Goal: Transaction & Acquisition: Download file/media

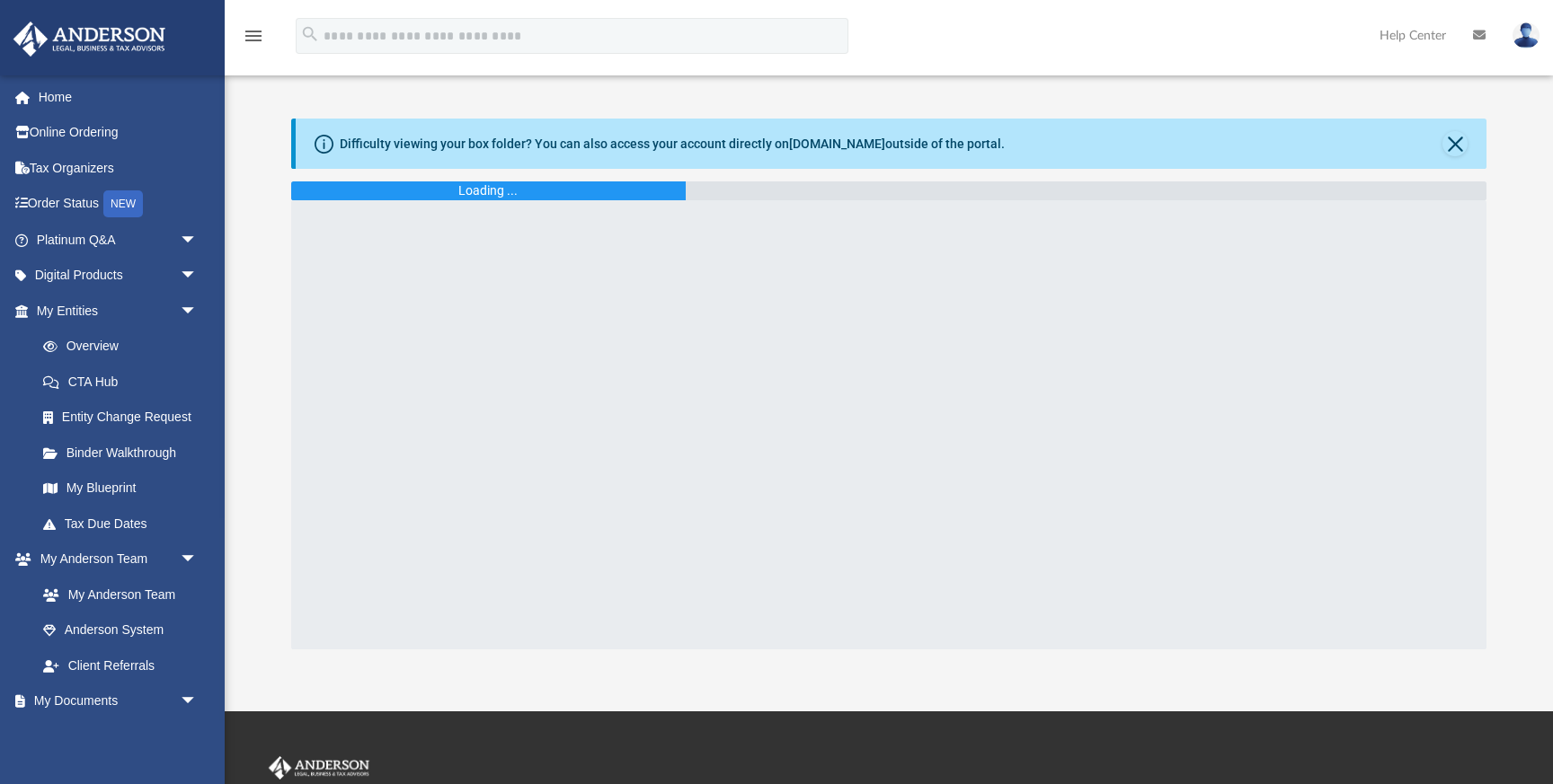
scroll to position [63, 0]
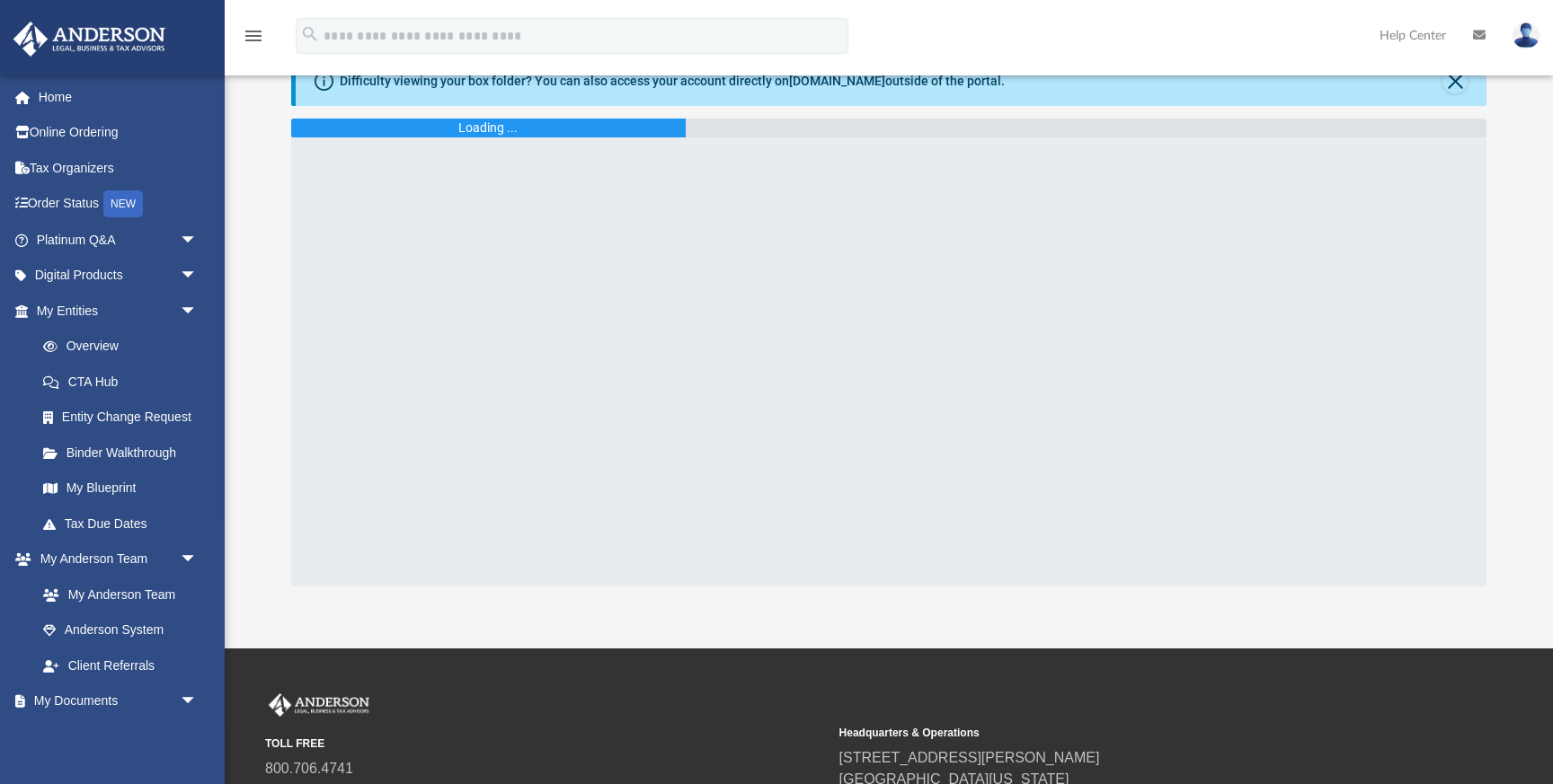
click at [246, 285] on div "Difficulty viewing your box folder? You can also access your account directly o…" at bounding box center [888, 321] width 1328 height 531
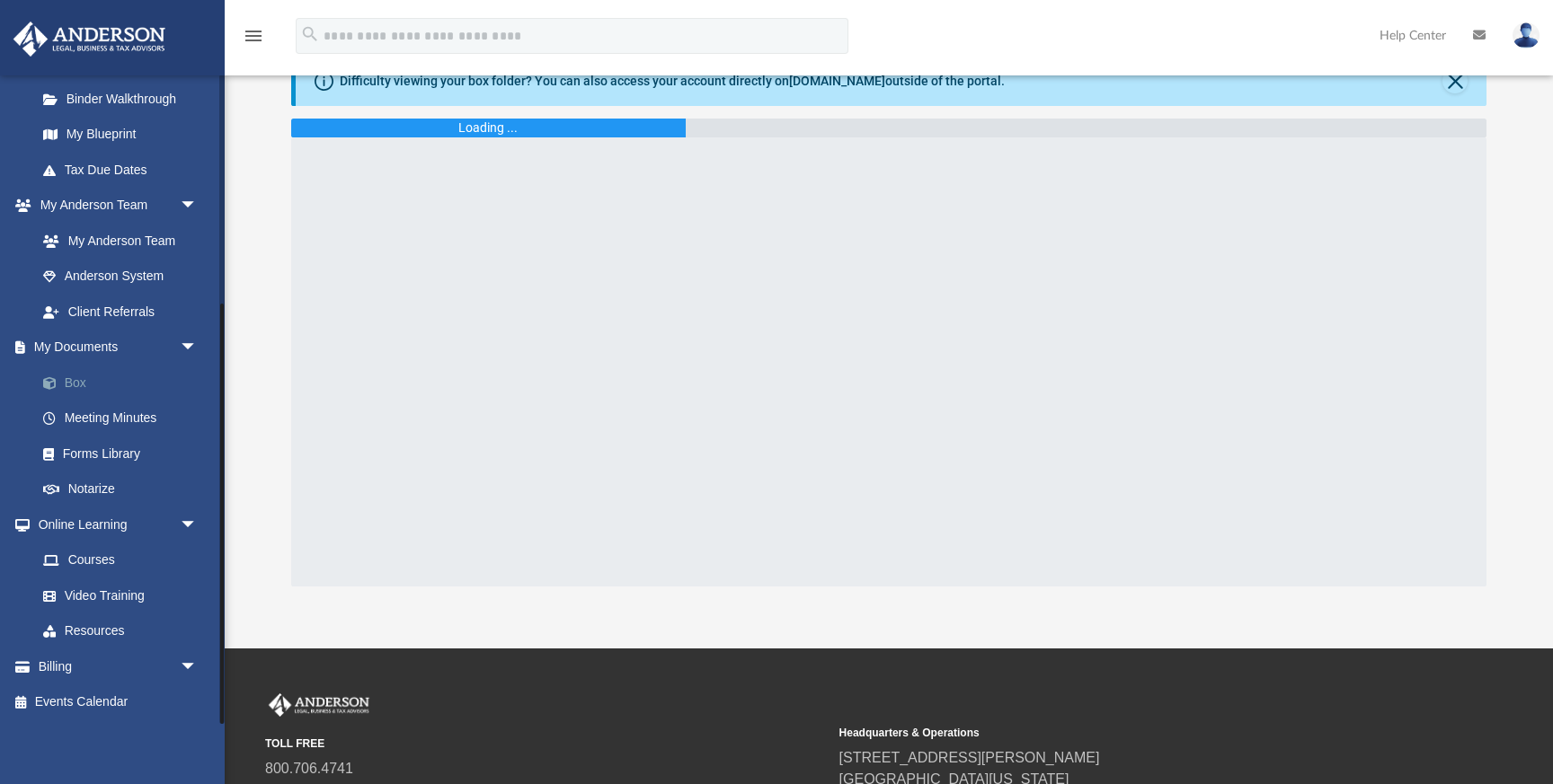
click at [115, 382] on link "Box" at bounding box center [124, 382] width 199 height 36
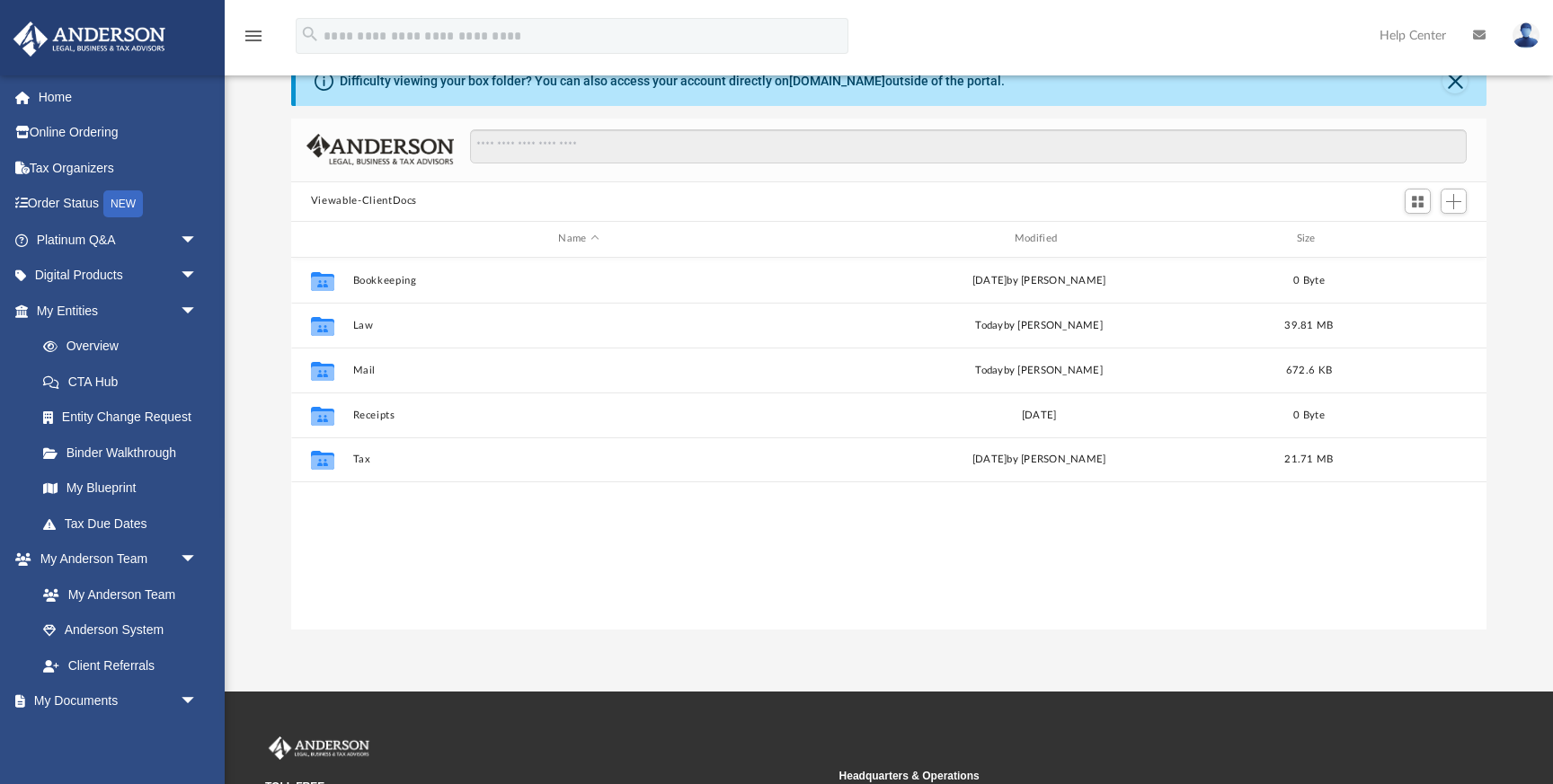
scroll to position [408, 1195]
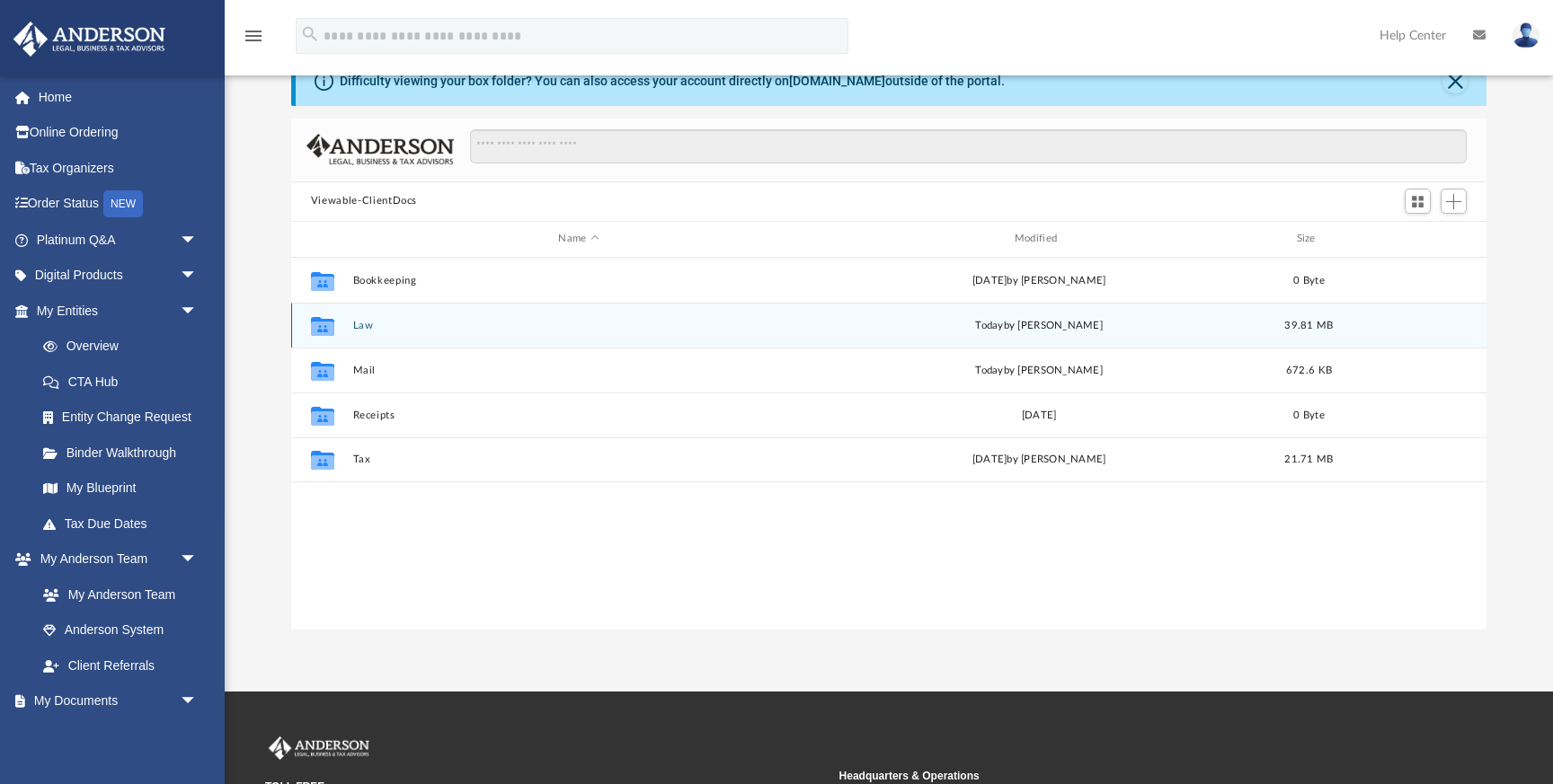
click at [351, 323] on div "Collaborated Folder Law [DATE] by [PERSON_NAME] 39.81 MB" at bounding box center [889, 325] width 1195 height 45
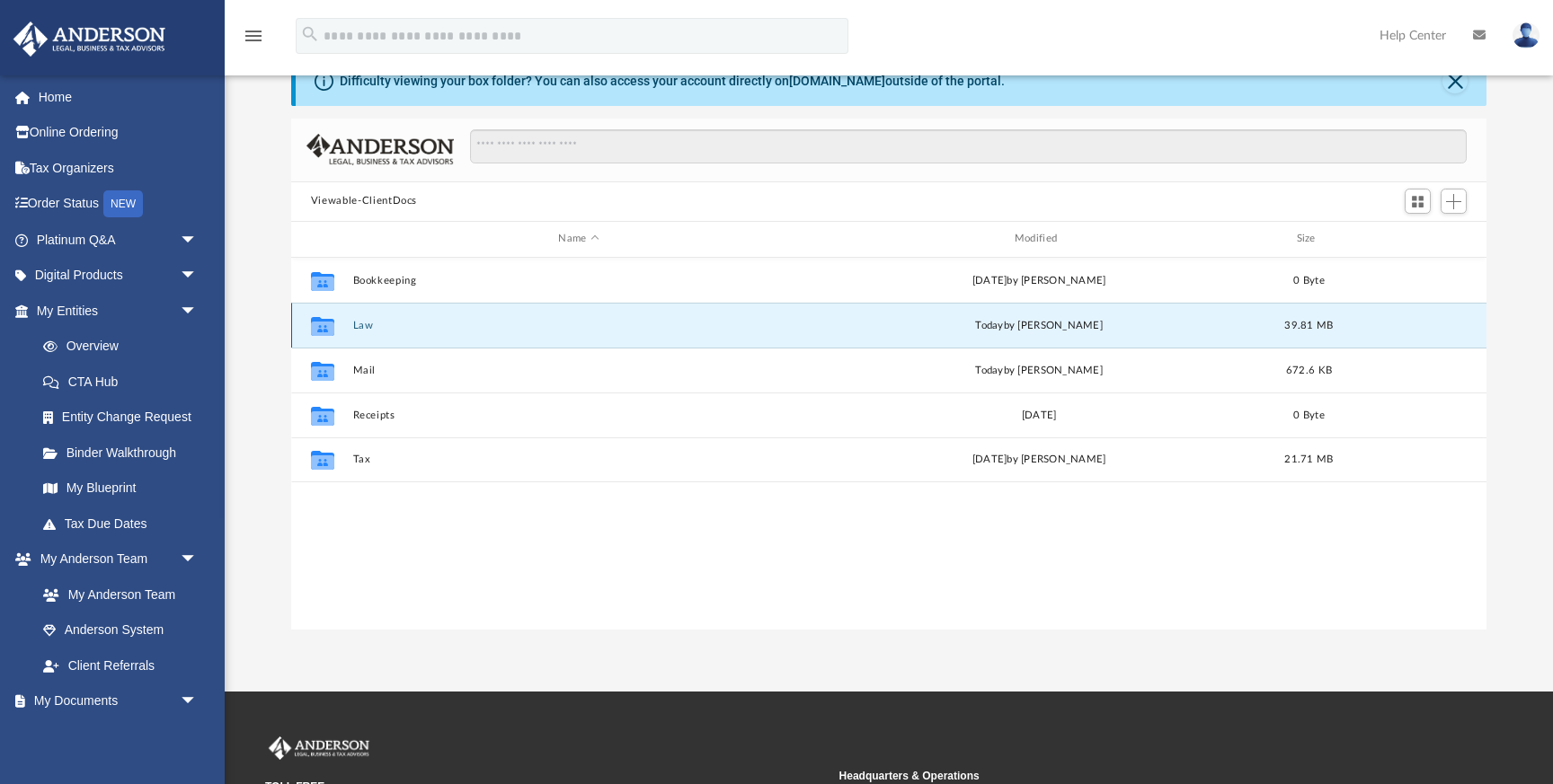
click at [358, 325] on button "Law" at bounding box center [578, 325] width 452 height 12
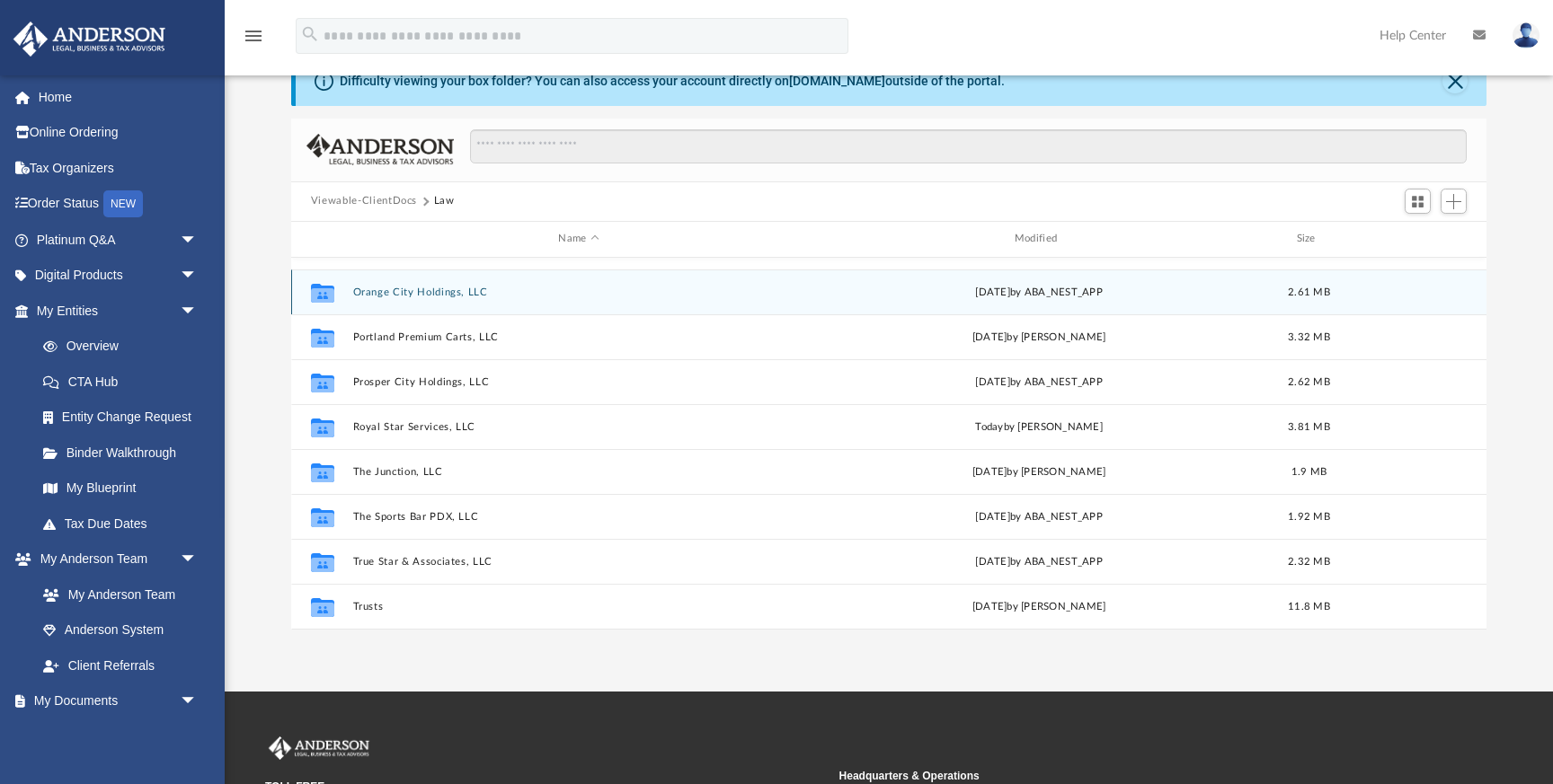
scroll to position [256, 0]
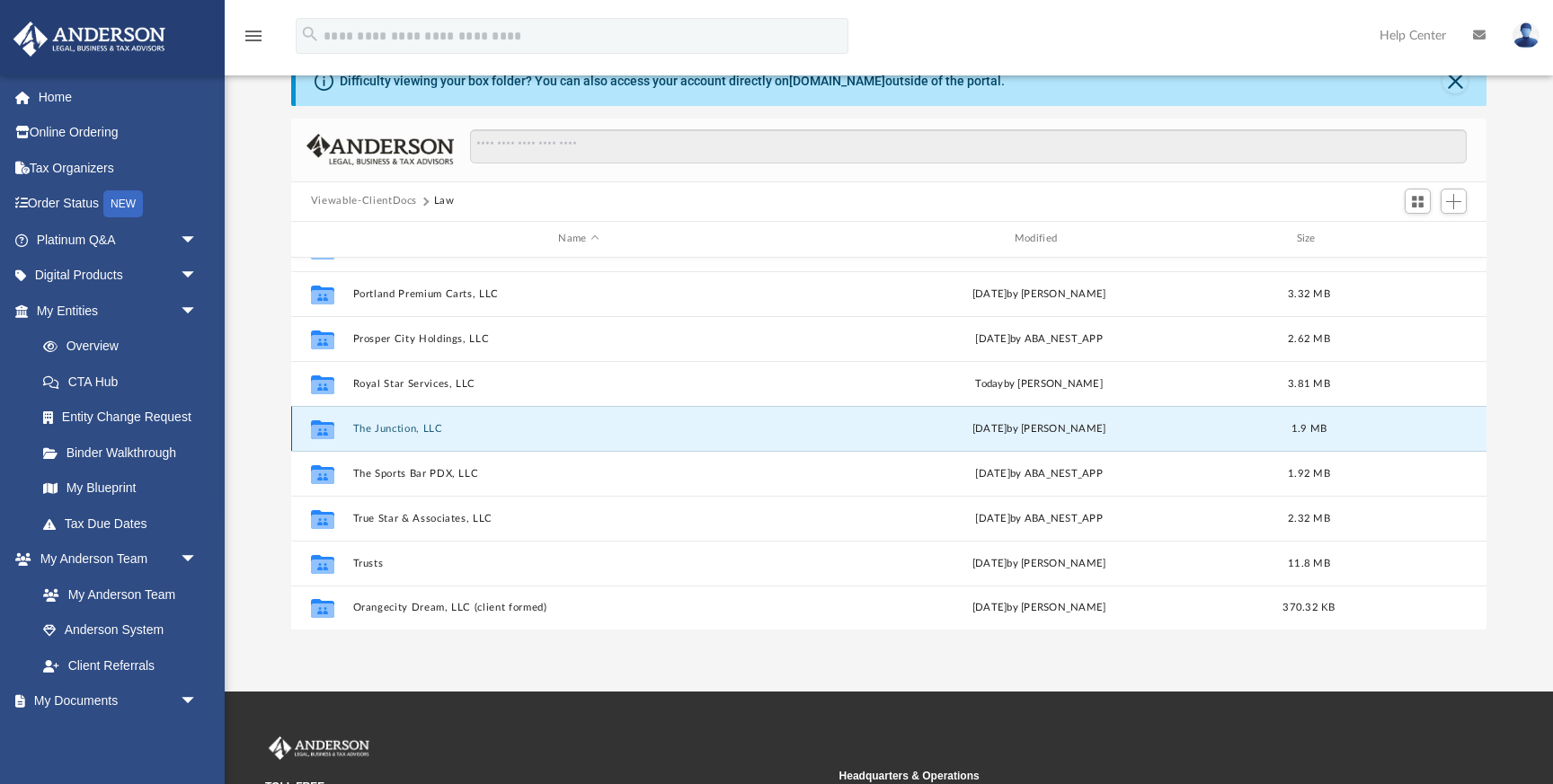
click at [420, 426] on button "The Junction, LLC" at bounding box center [578, 429] width 452 height 12
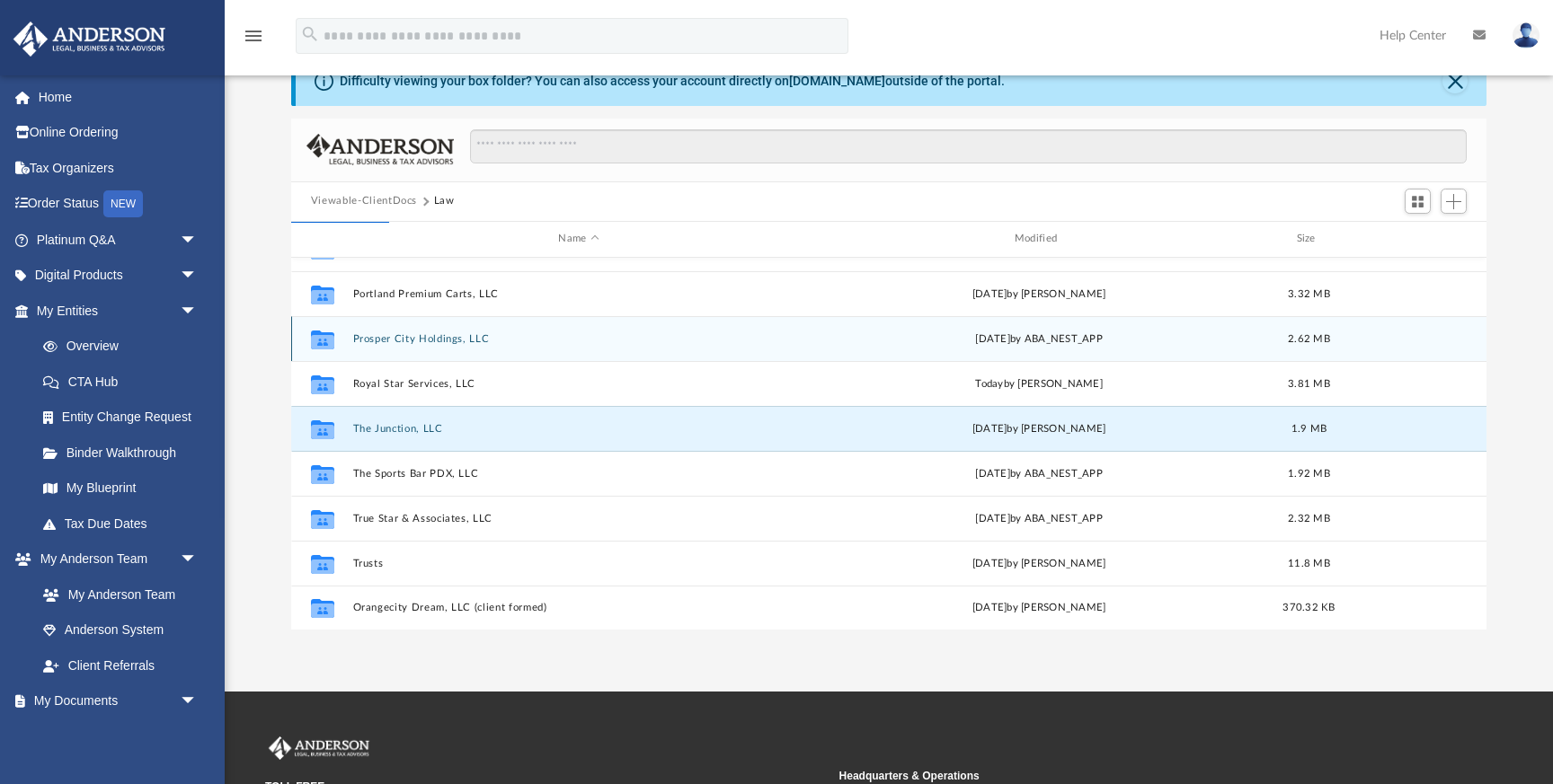
scroll to position [0, 0]
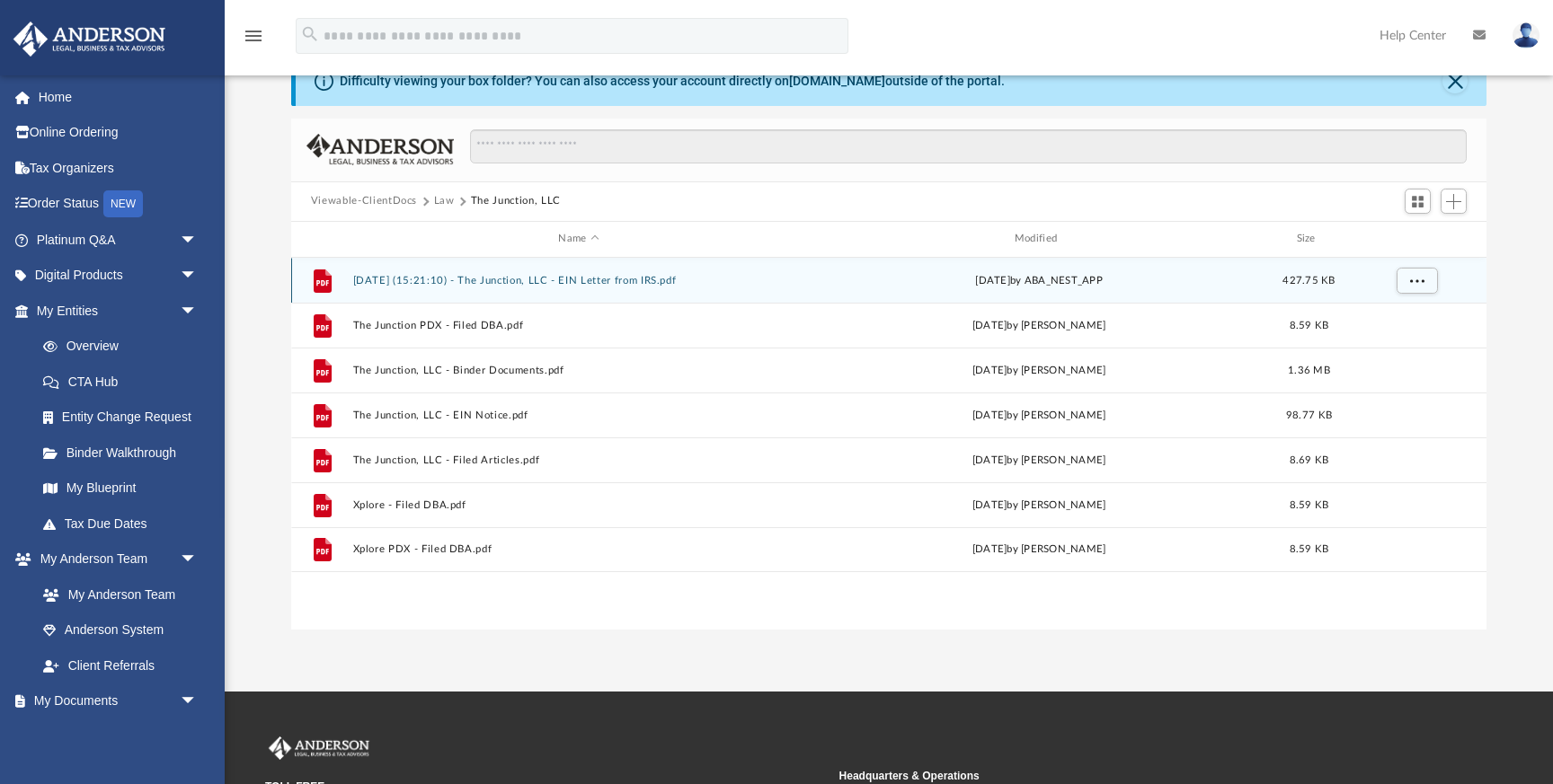
click at [650, 277] on button "[DATE] (15:21:10) - The Junction, LLC - EIN Letter from IRS.pdf" at bounding box center [578, 281] width 452 height 12
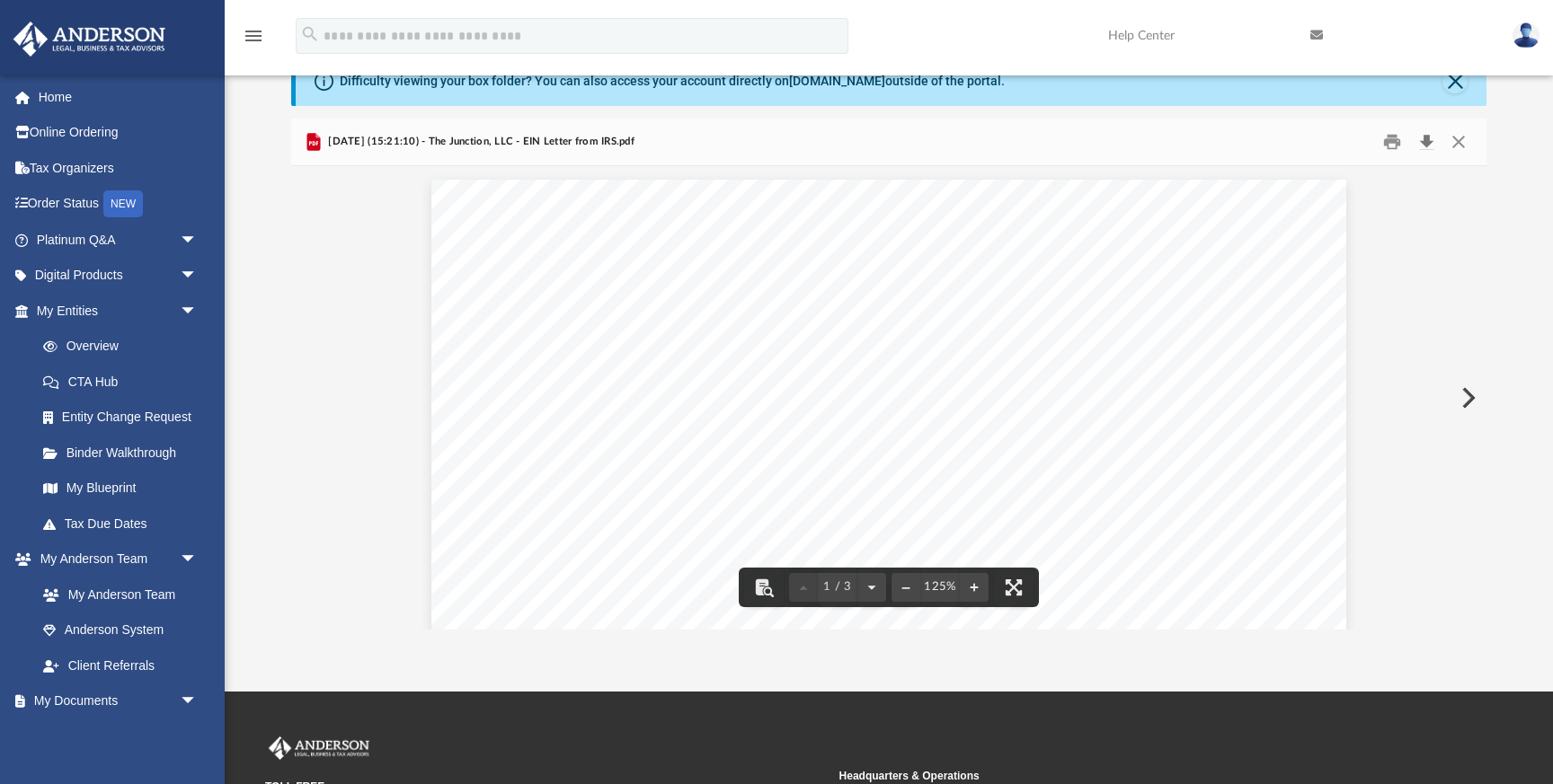
click at [1425, 141] on button "Download" at bounding box center [1426, 141] width 33 height 28
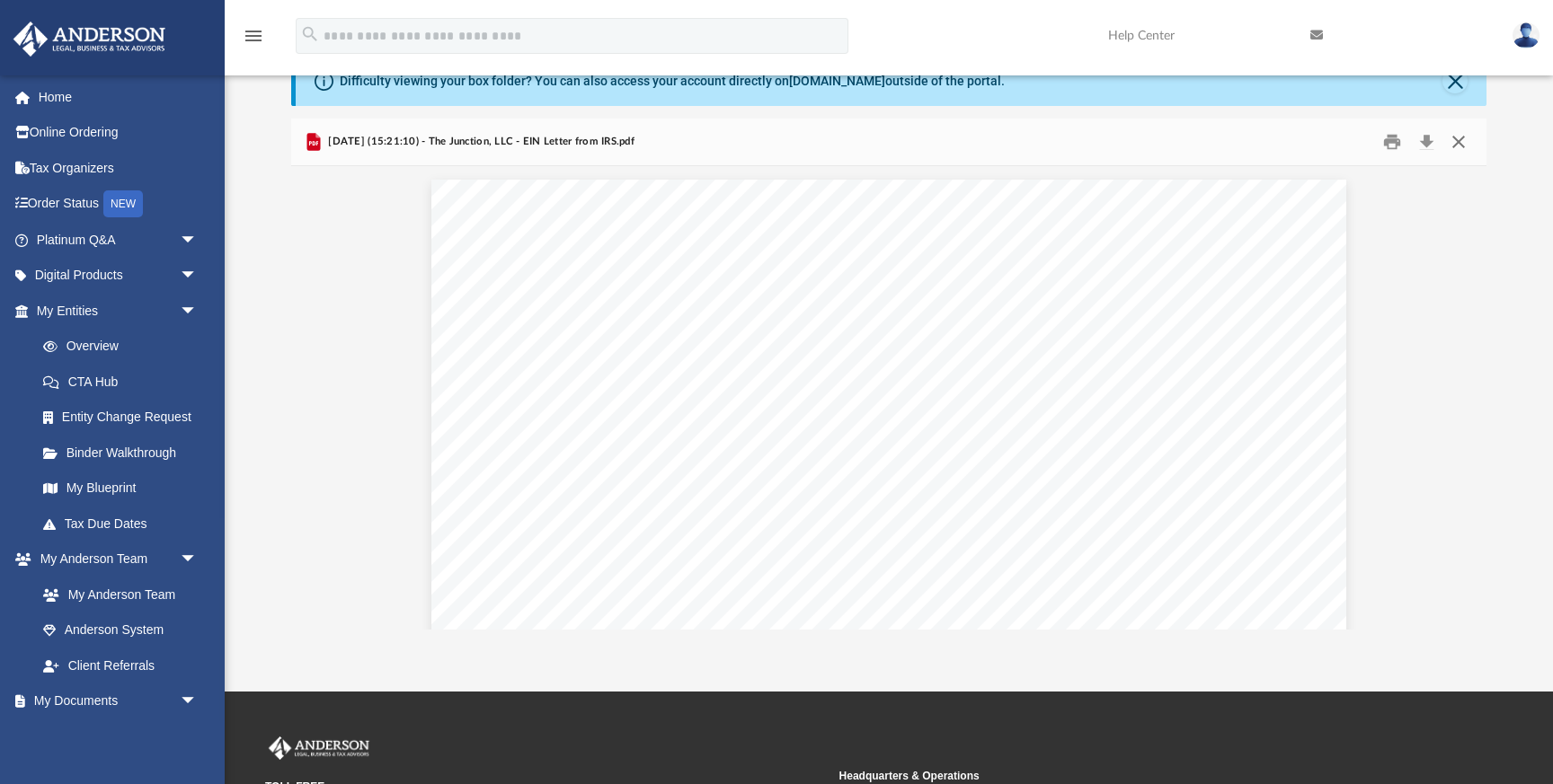
click at [1464, 145] on button "Close" at bounding box center [1459, 141] width 33 height 28
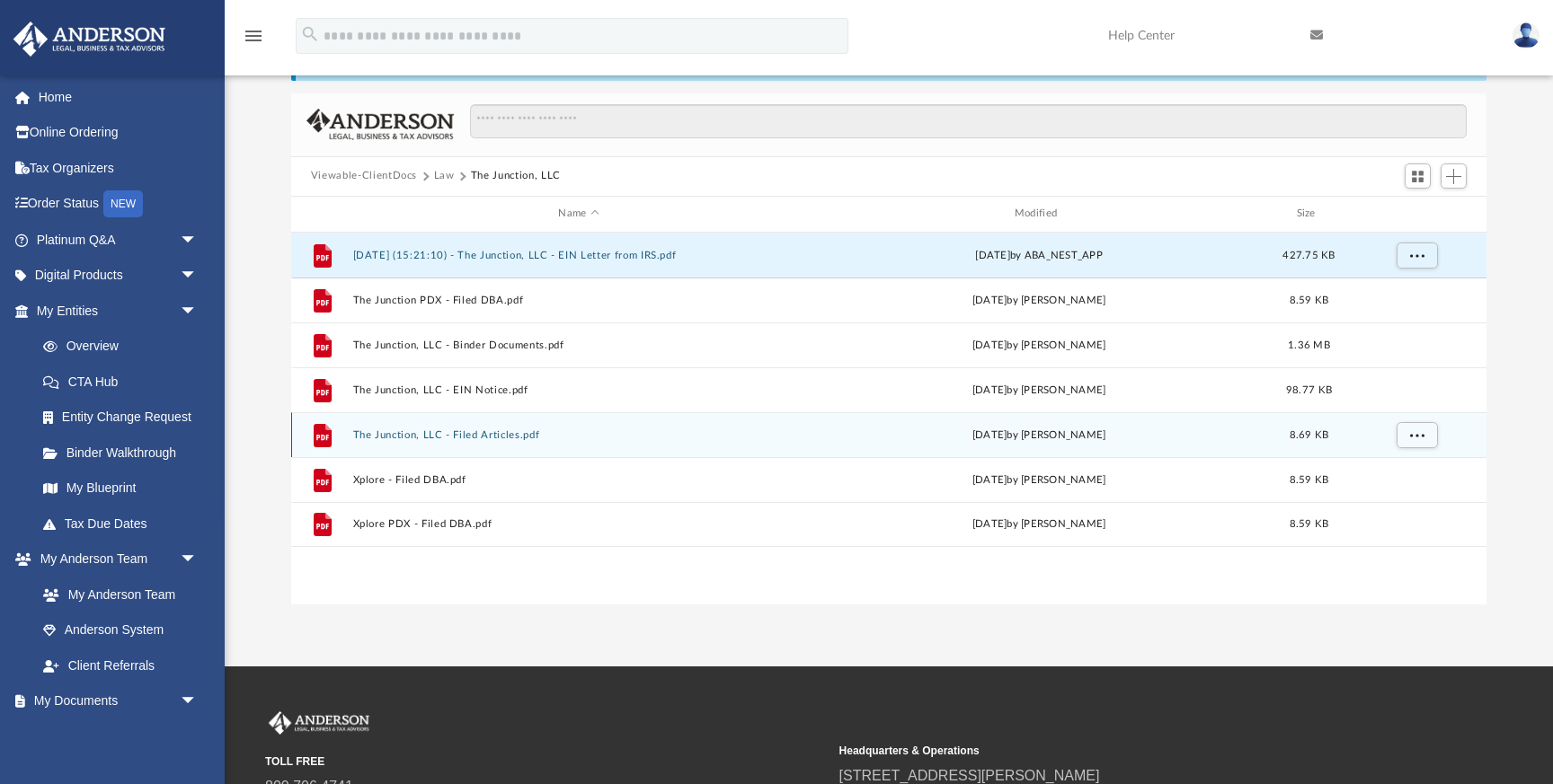
scroll to position [120, 0]
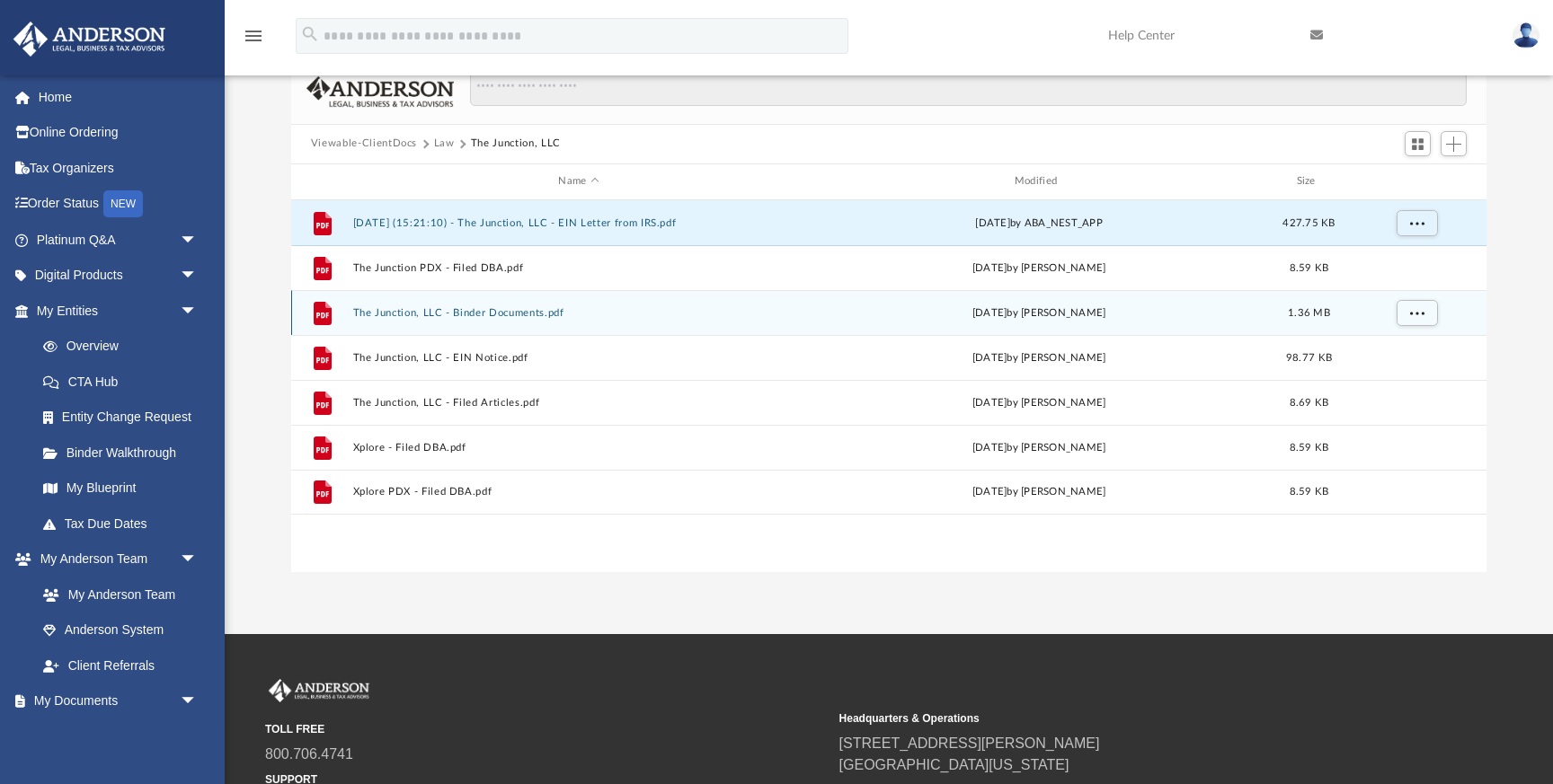
click at [522, 313] on button "The Junction, LLC - Binder Documents.pdf" at bounding box center [578, 313] width 452 height 12
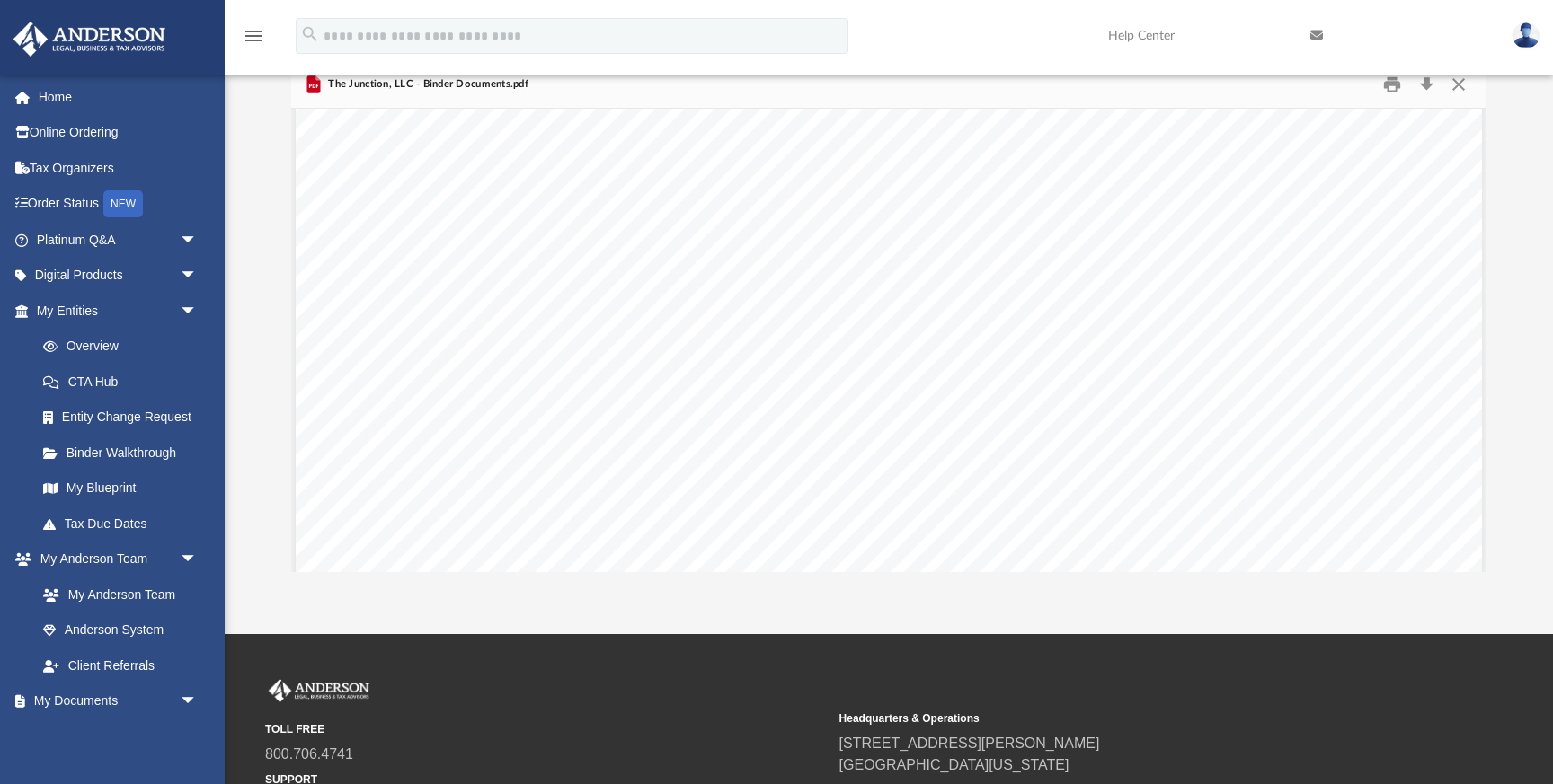
scroll to position [82605, 0]
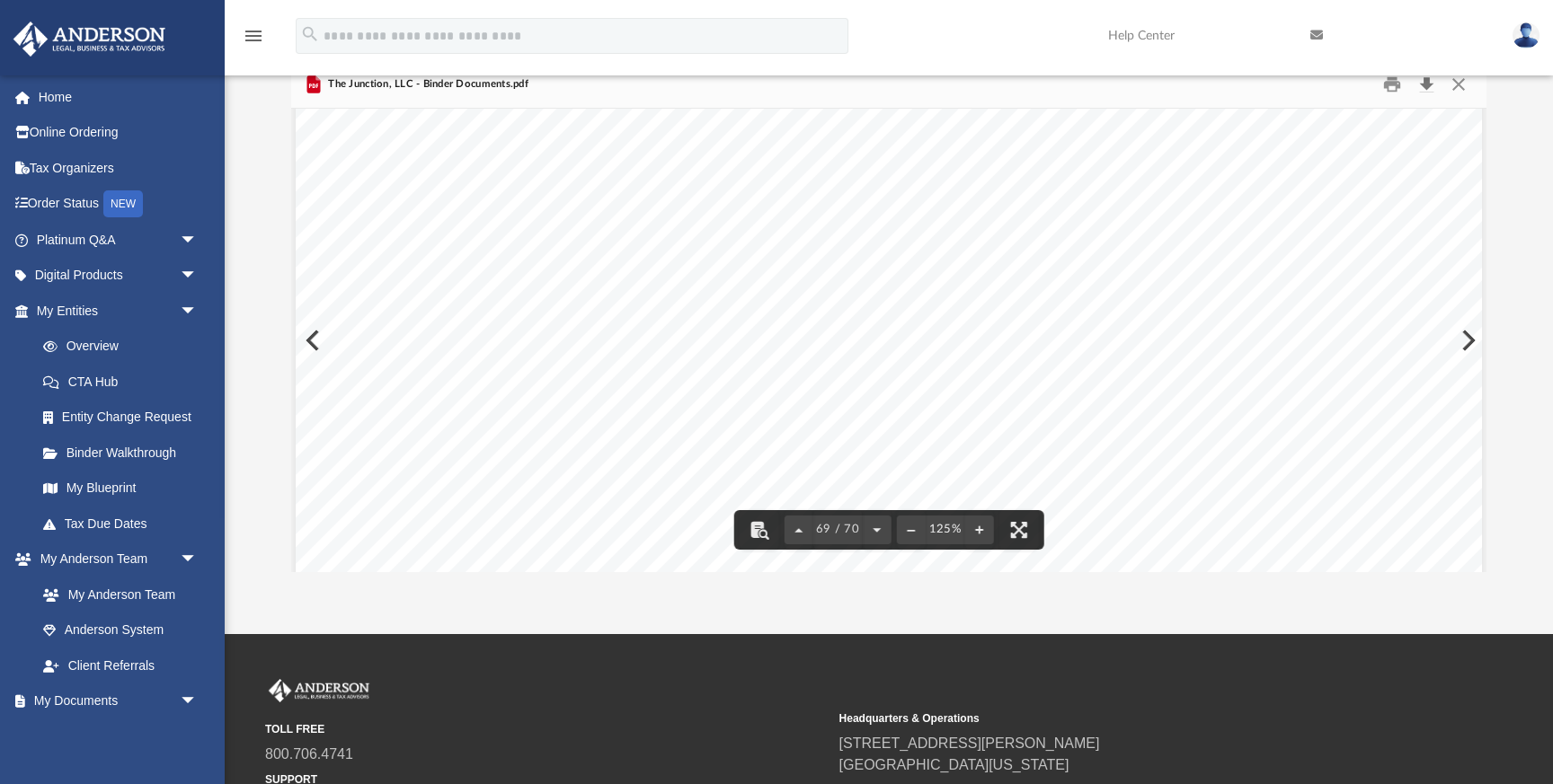
click at [1427, 84] on button "Download" at bounding box center [1426, 84] width 33 height 28
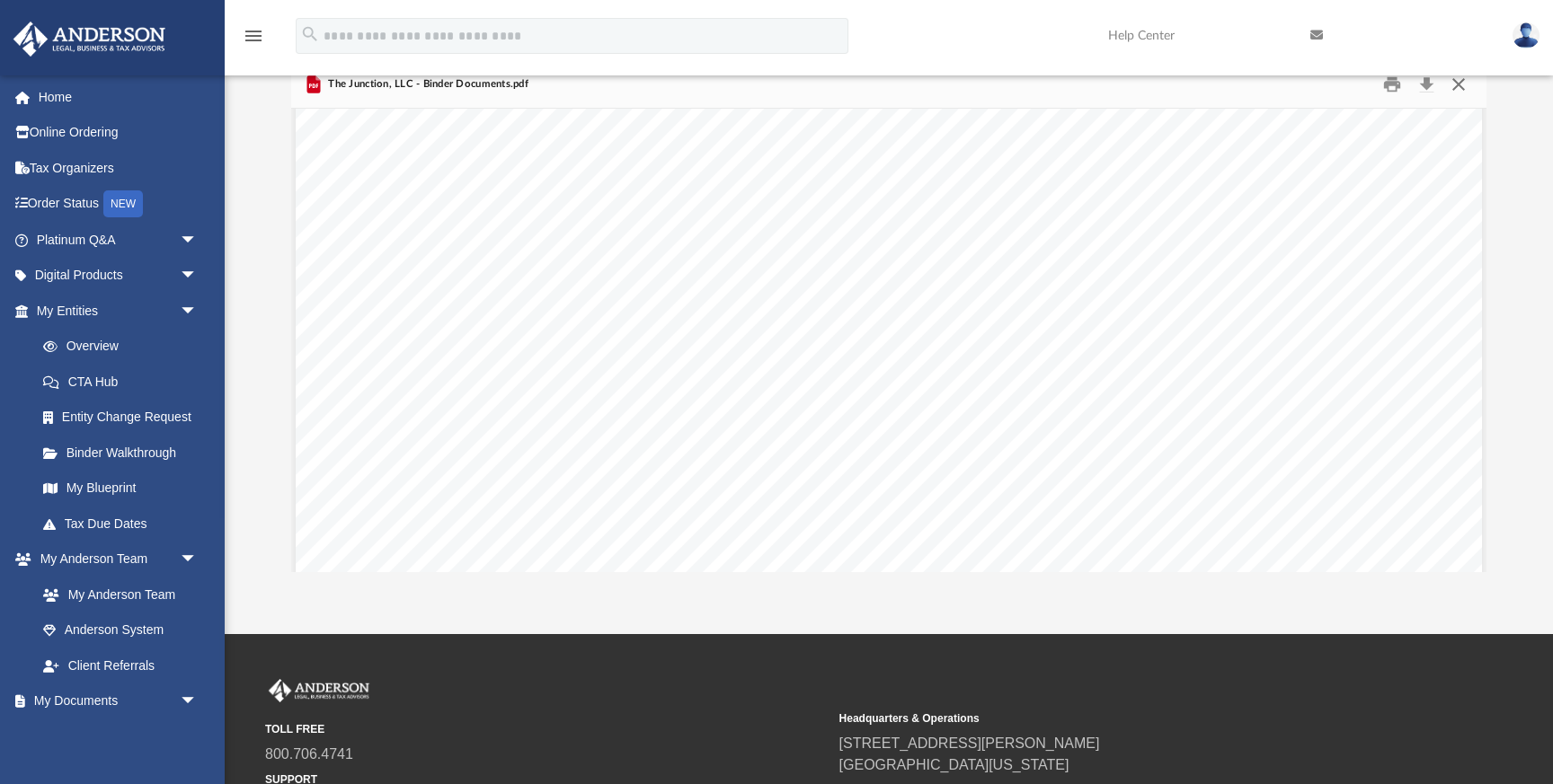
click at [1464, 85] on button "Close" at bounding box center [1459, 84] width 33 height 28
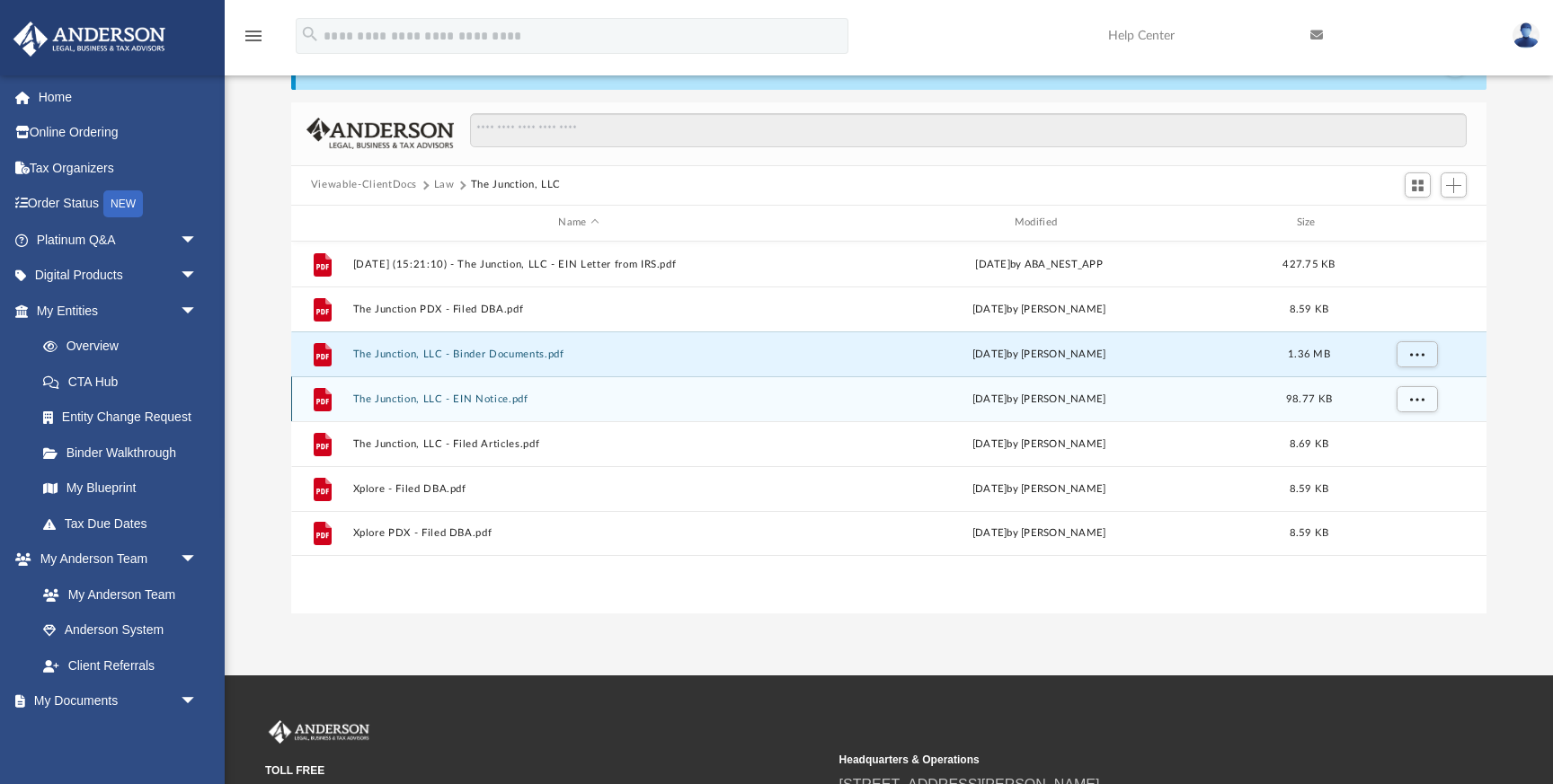
scroll to position [103, 0]
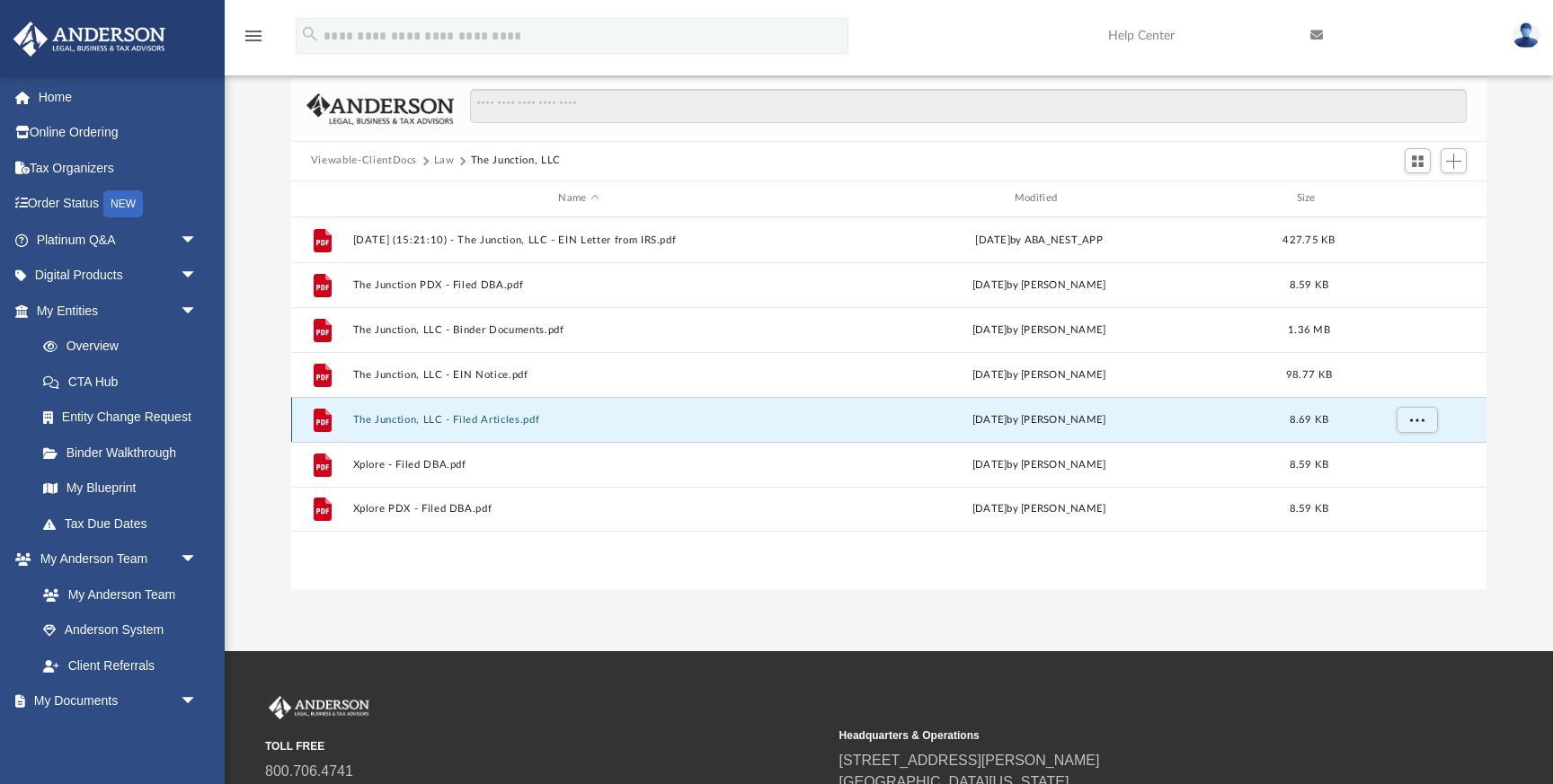
click at [487, 417] on button "The Junction, LLC - Filed Articles.pdf" at bounding box center [578, 420] width 452 height 12
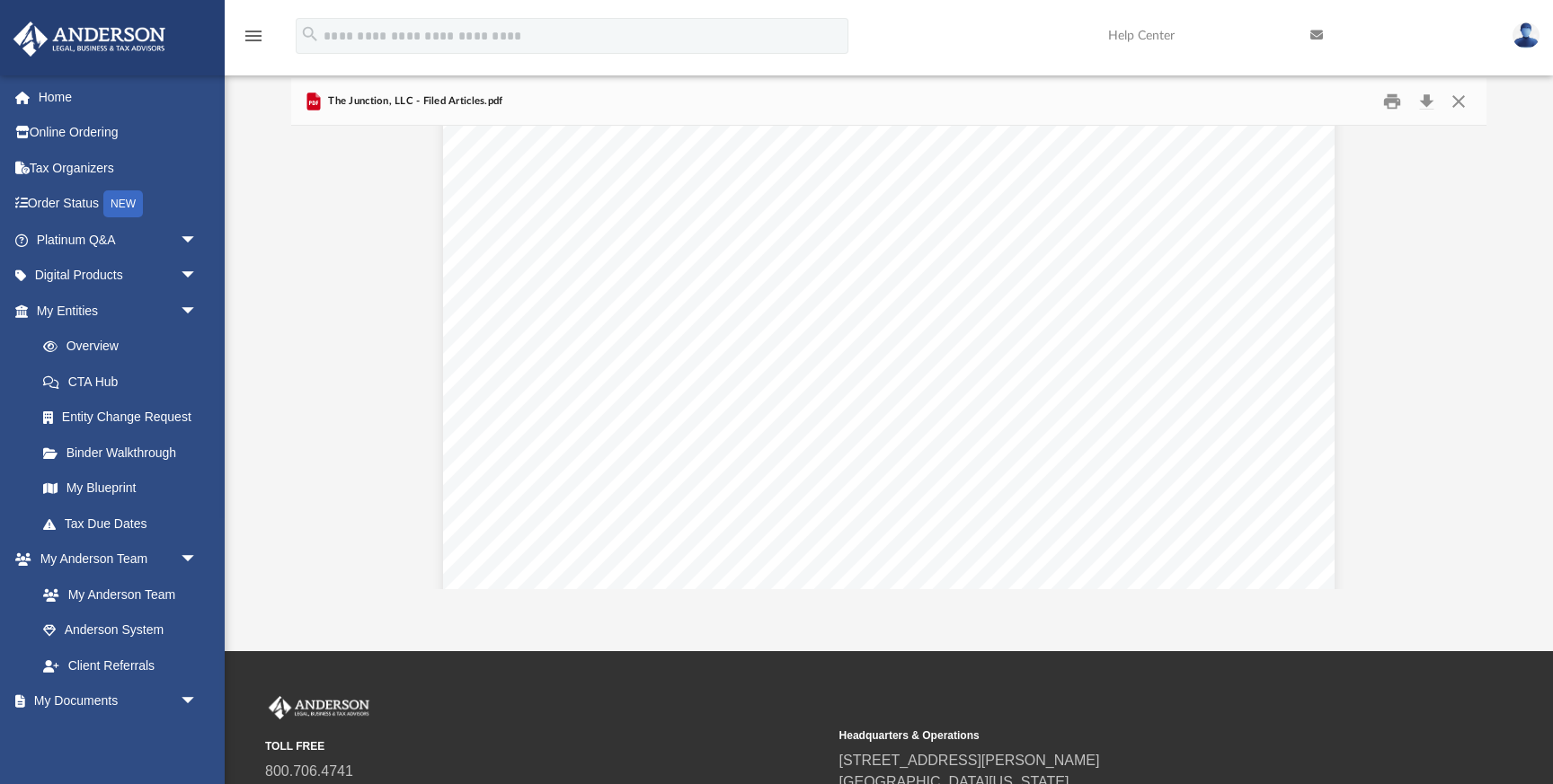
scroll to position [0, 0]
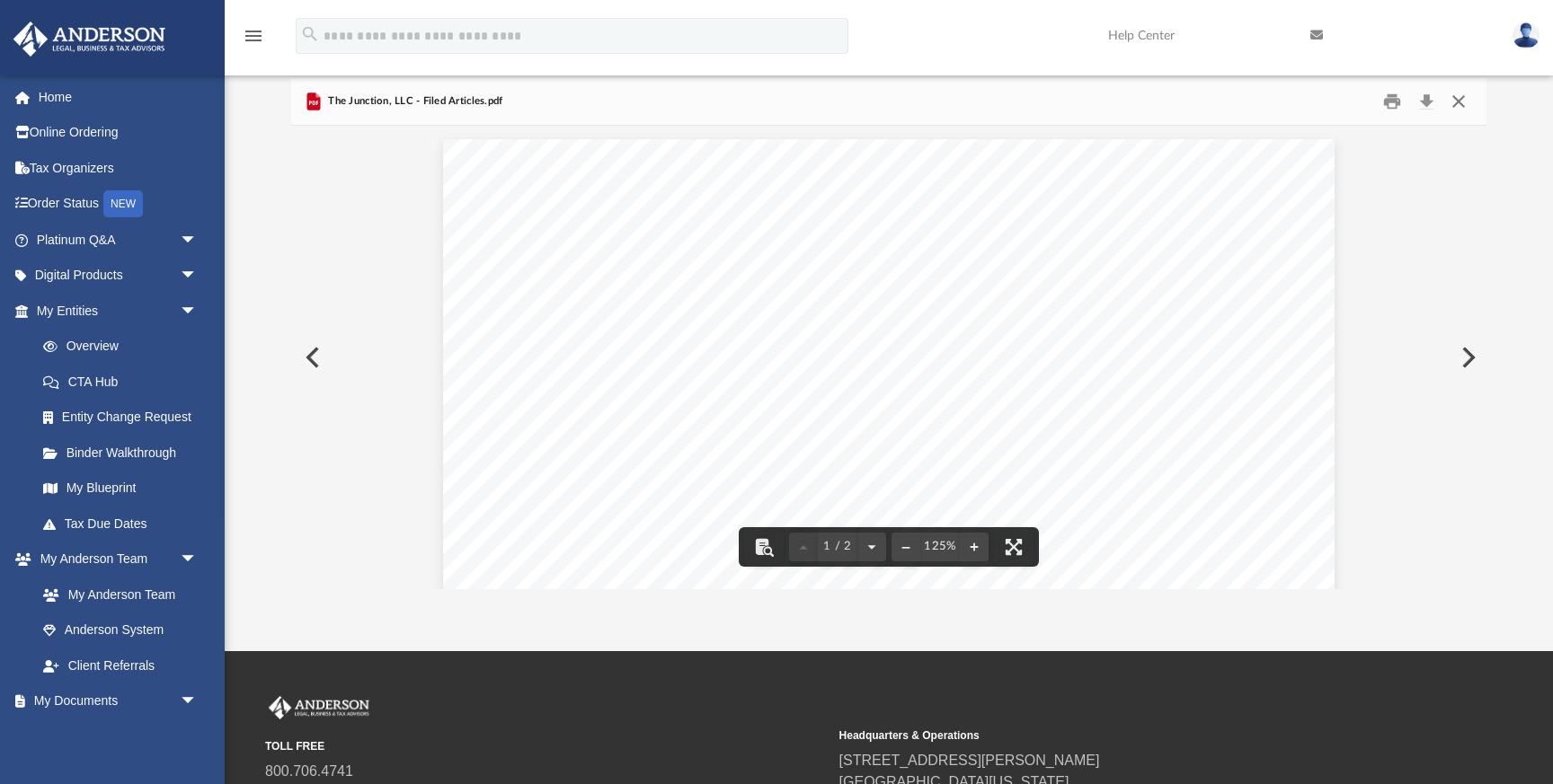
click at [1462, 92] on button "Close" at bounding box center [1459, 101] width 33 height 28
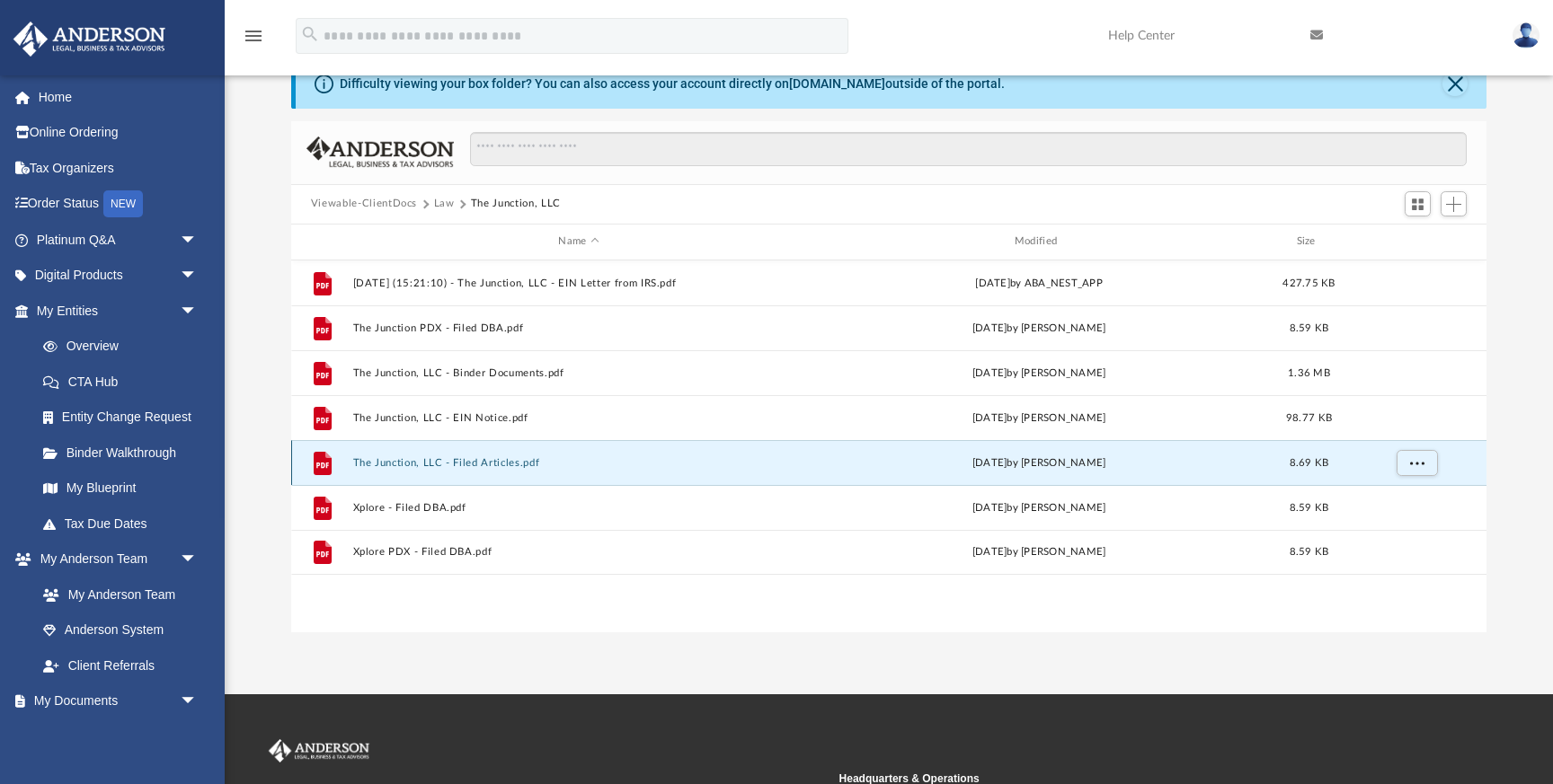
scroll to position [51, 0]
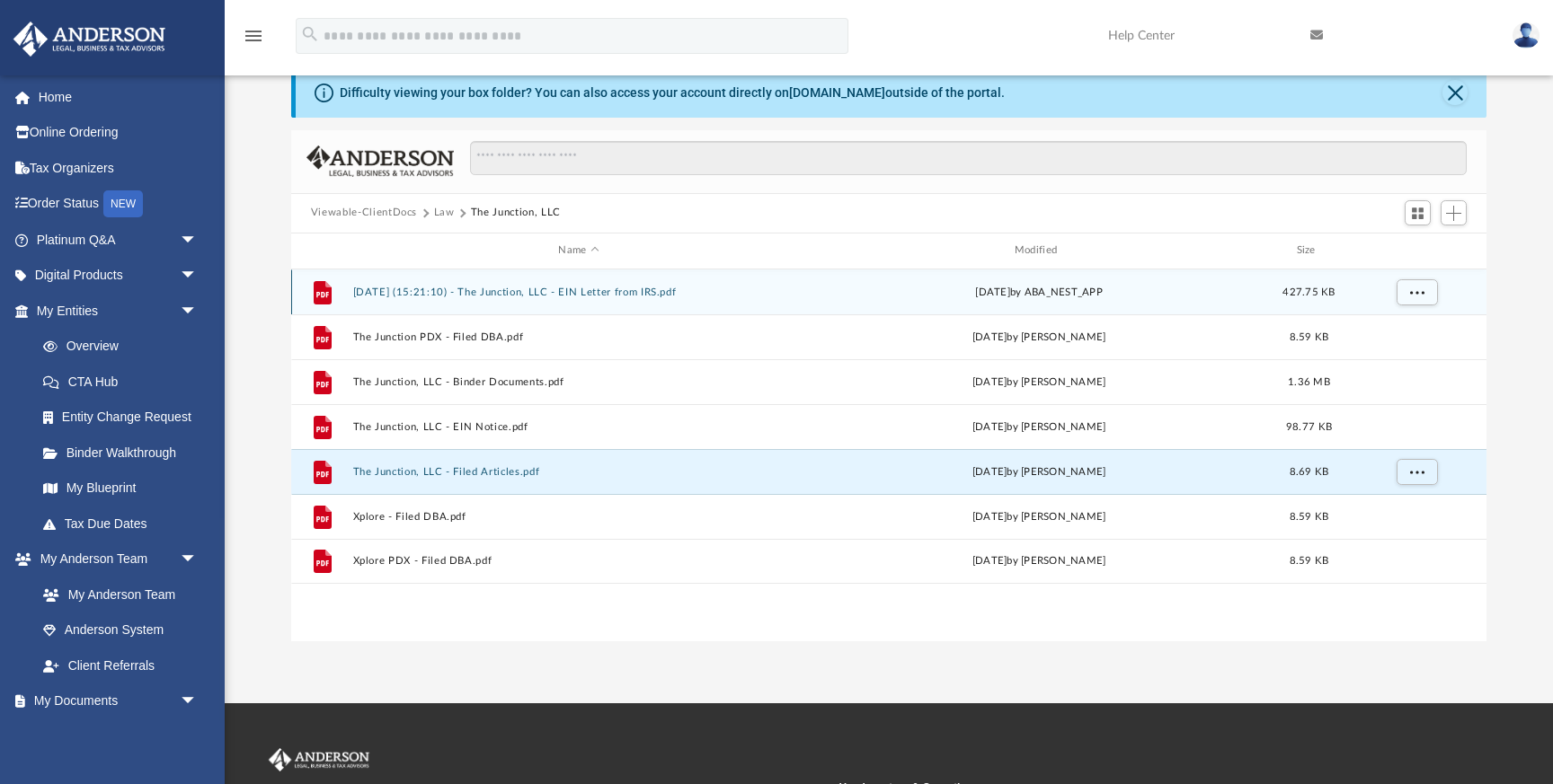
click at [532, 291] on button "[DATE] (15:21:10) - The Junction, LLC - EIN Letter from IRS.pdf" at bounding box center [578, 292] width 452 height 12
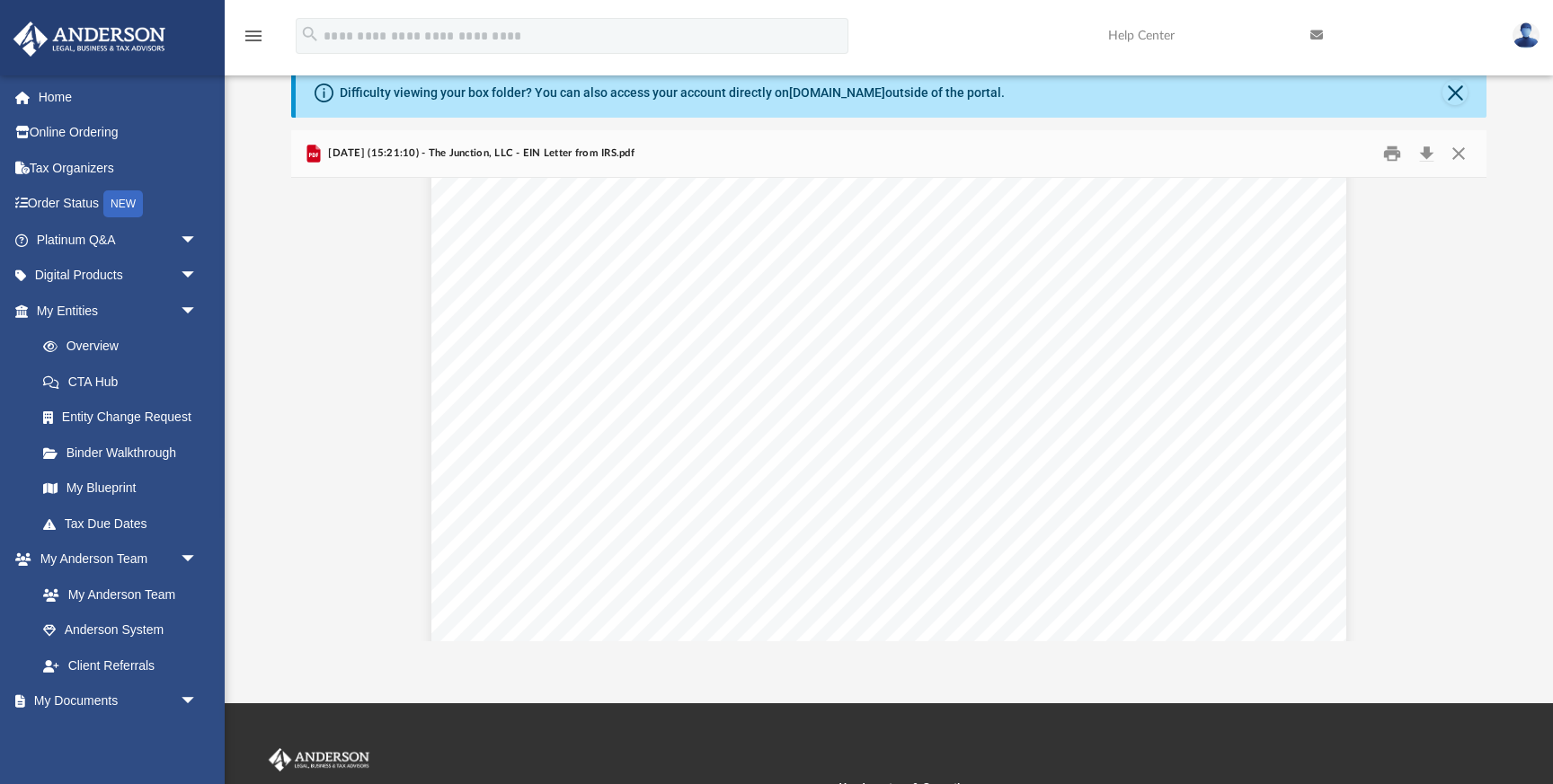
scroll to position [0, 0]
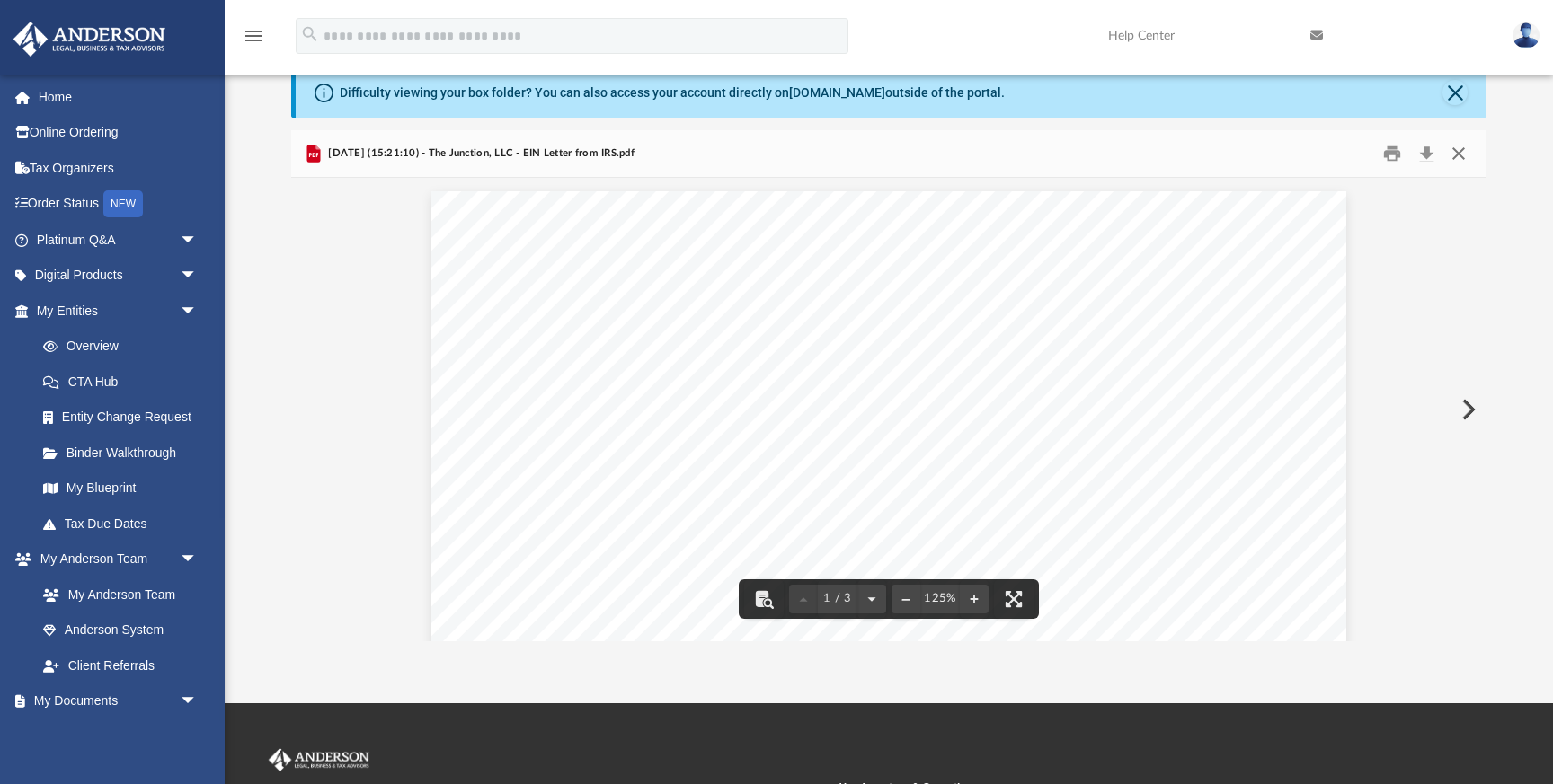
click at [1460, 152] on button "Close" at bounding box center [1459, 153] width 33 height 28
